Goal: Transaction & Acquisition: Purchase product/service

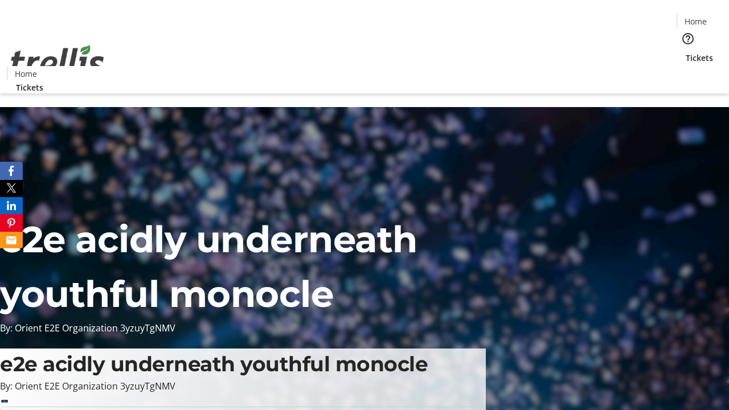
click at [686, 52] on span "Tickets" at bounding box center [699, 58] width 27 height 12
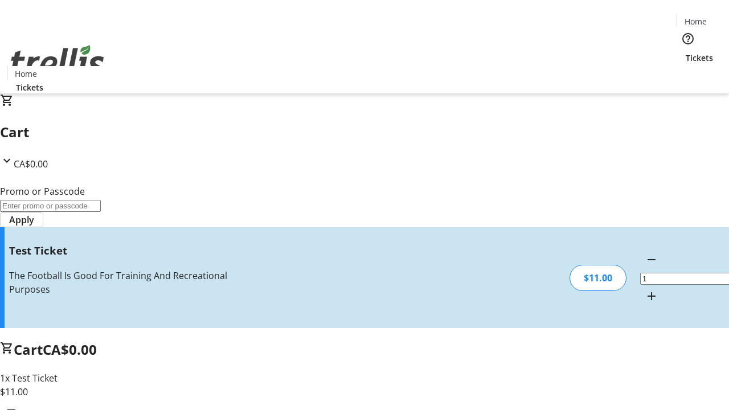
type input "UNLOCK"
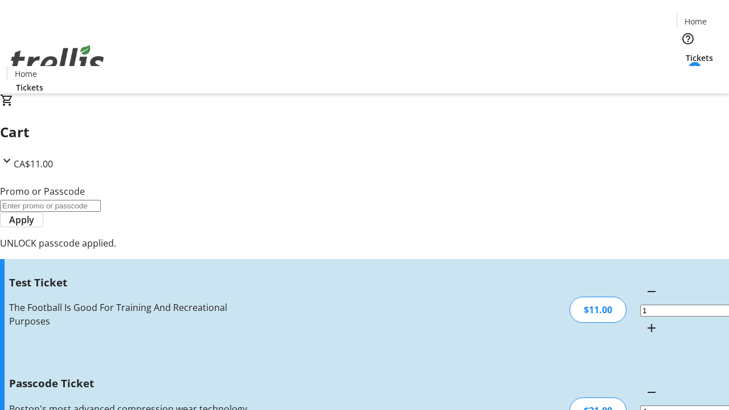
type input "5"
